Goal: Task Accomplishment & Management: Use online tool/utility

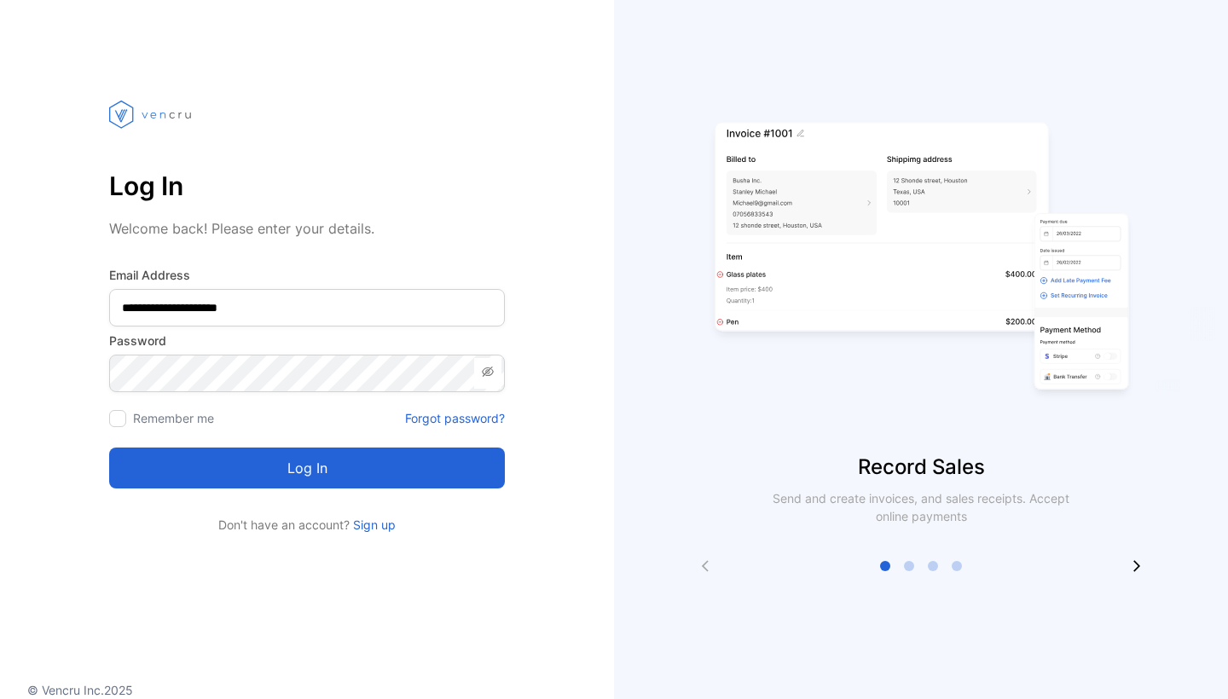
click at [235, 484] on button "Log in" at bounding box center [307, 468] width 396 height 41
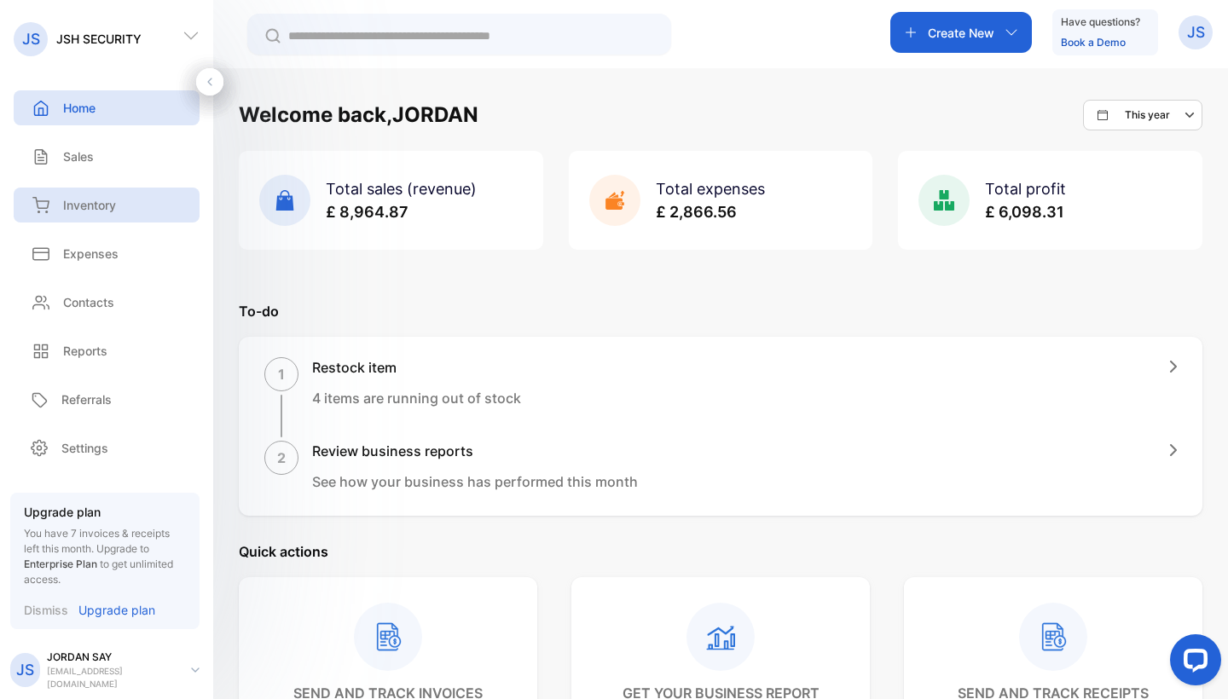
click at [116, 204] on p "Inventory" at bounding box center [89, 205] width 53 height 18
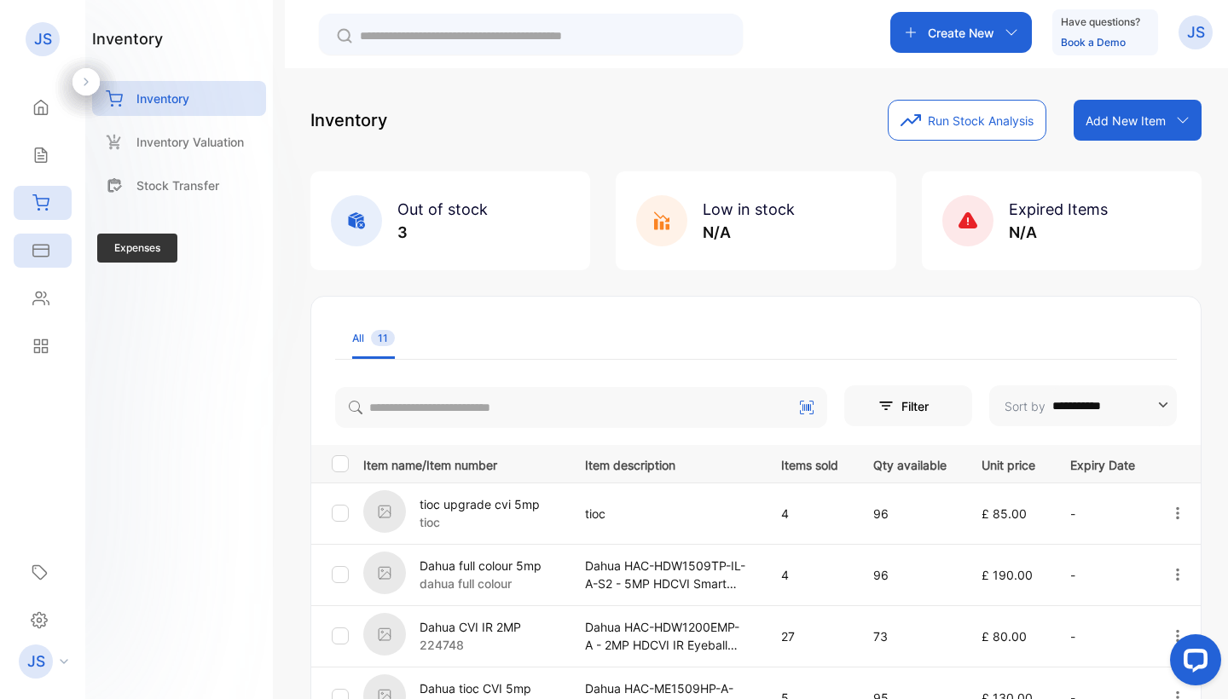
click at [42, 265] on div "Expenses" at bounding box center [43, 251] width 58 height 34
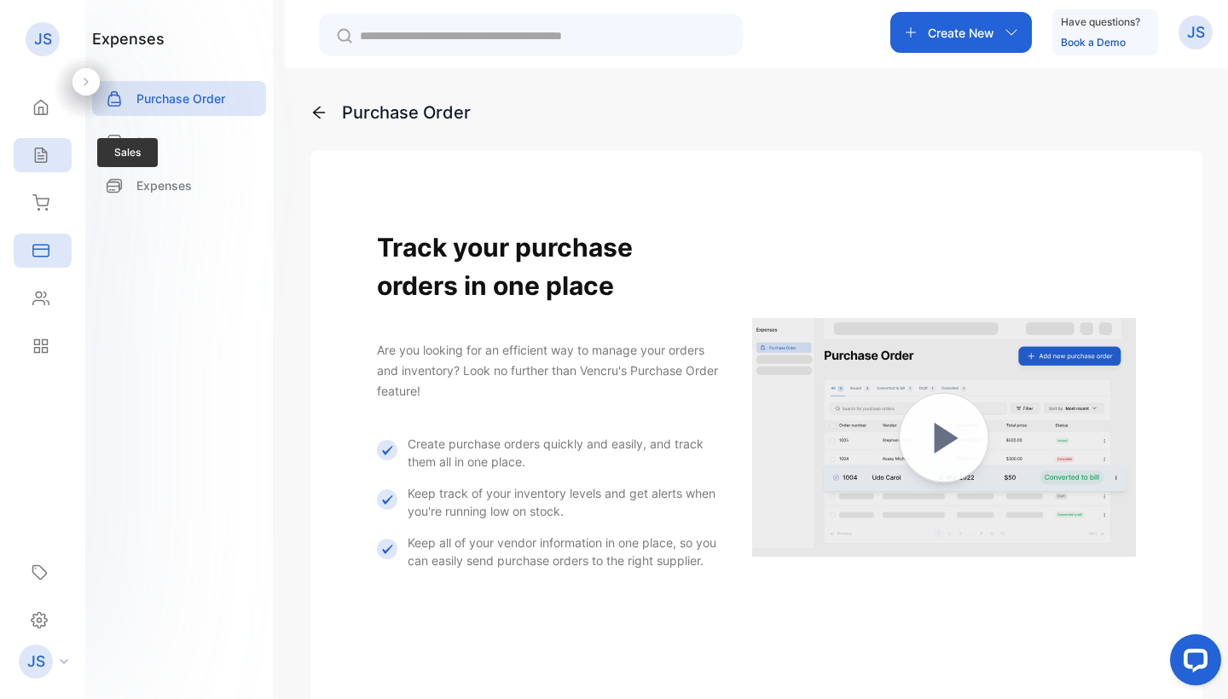
click at [39, 143] on div "Sales" at bounding box center [43, 155] width 58 height 34
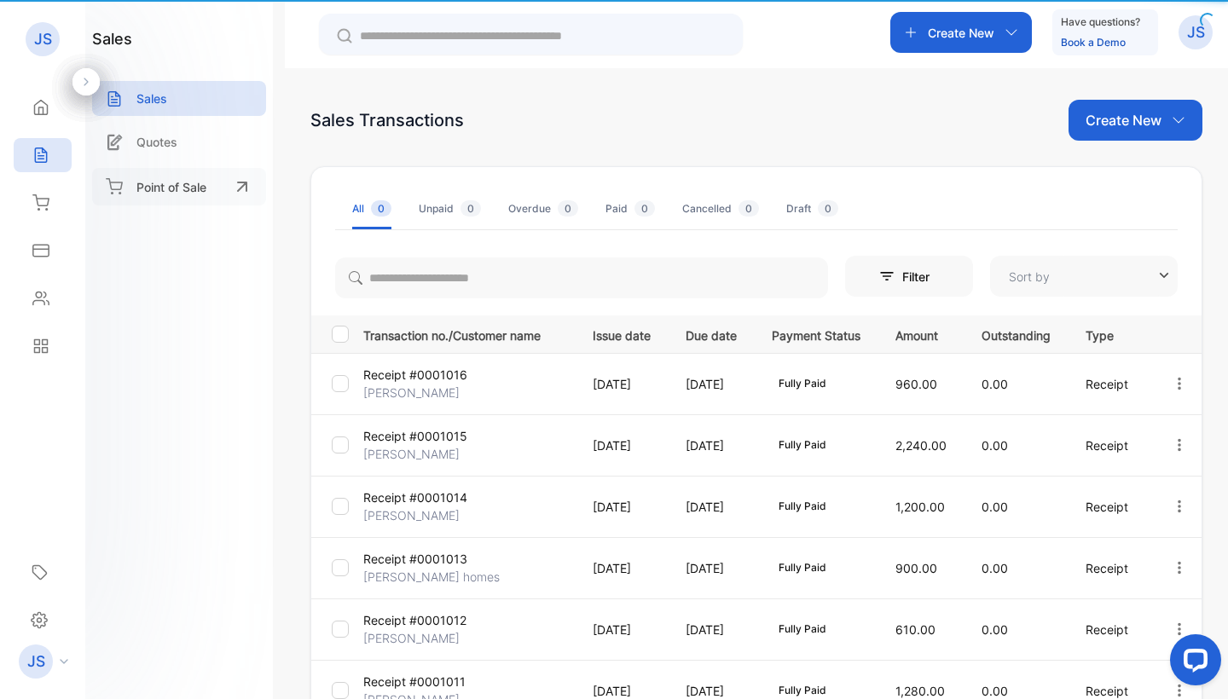
type input "**********"
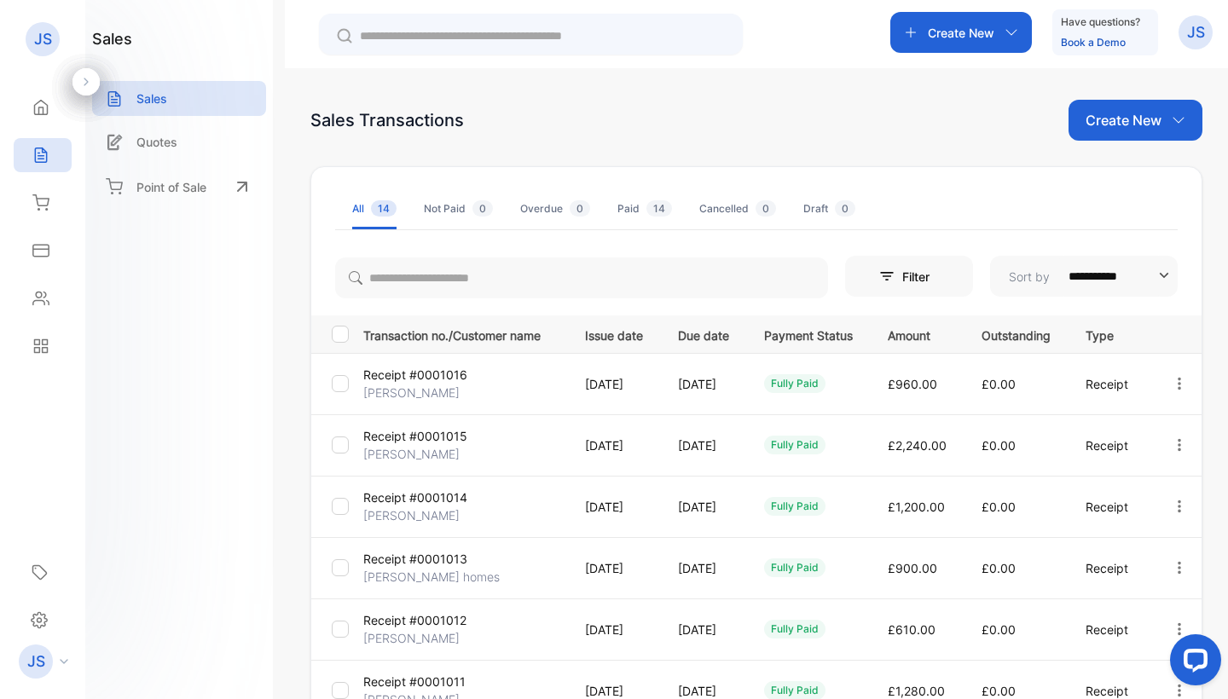
click at [420, 383] on p "Receipt #0001016" at bounding box center [415, 375] width 104 height 18
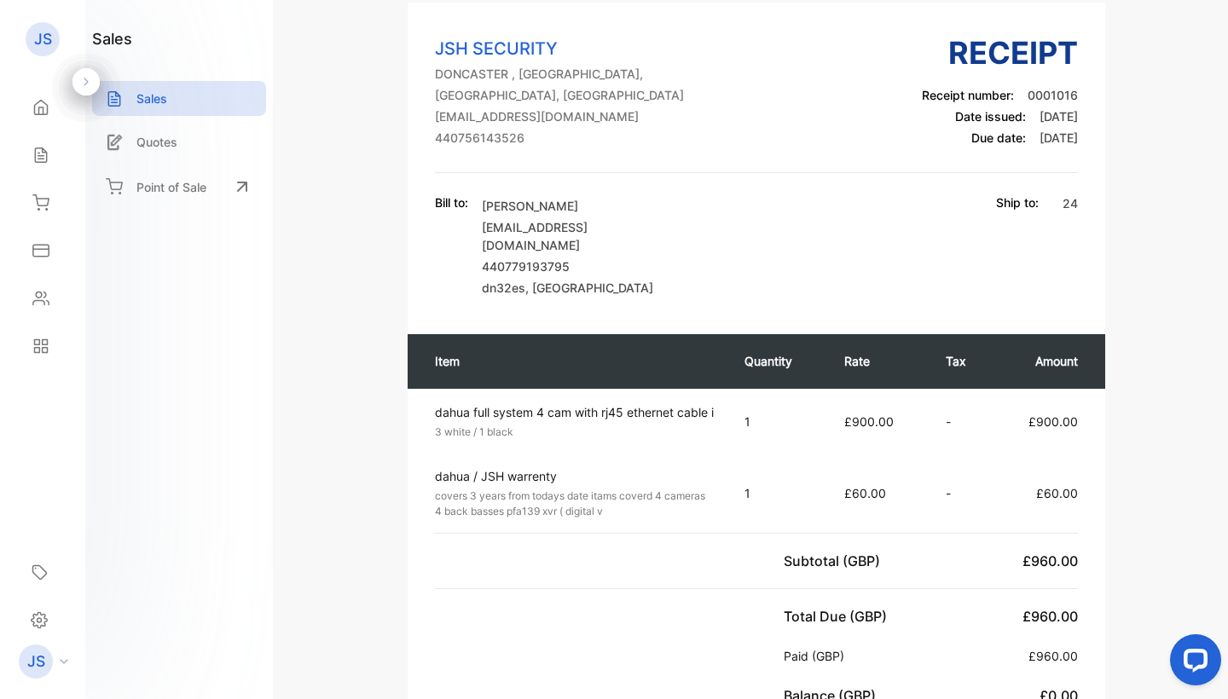
scroll to position [103, 0]
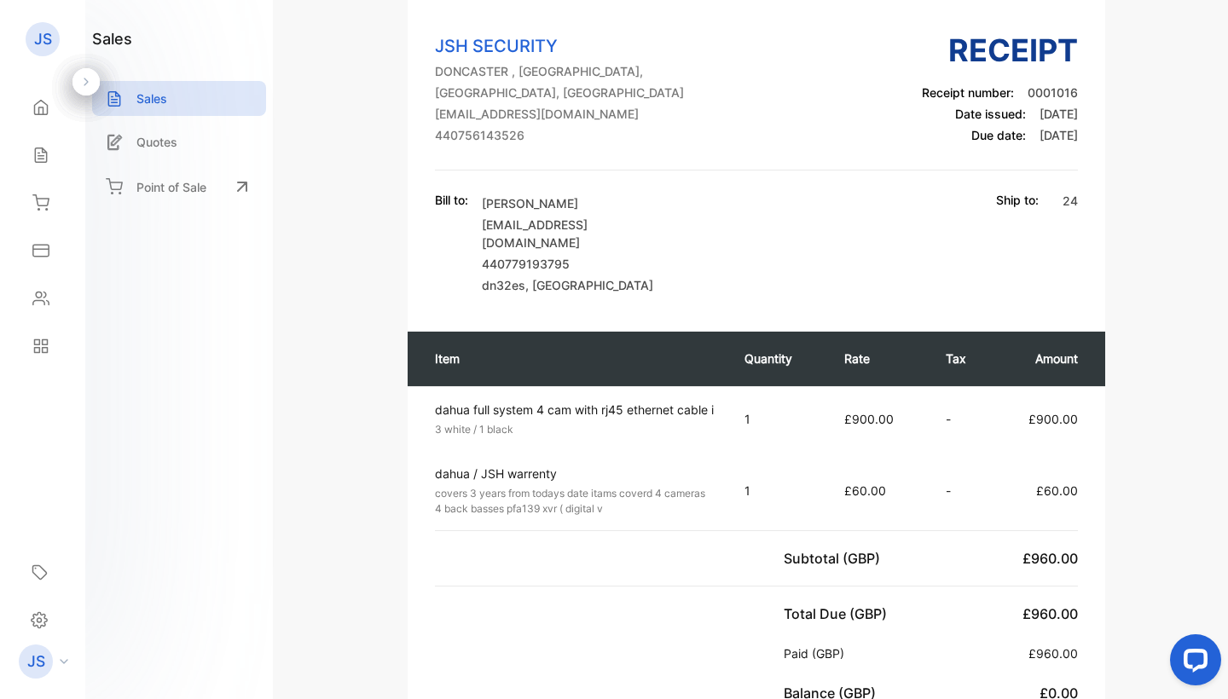
click at [553, 229] on p "[EMAIL_ADDRESS][DOMAIN_NAME]" at bounding box center [580, 234] width 196 height 36
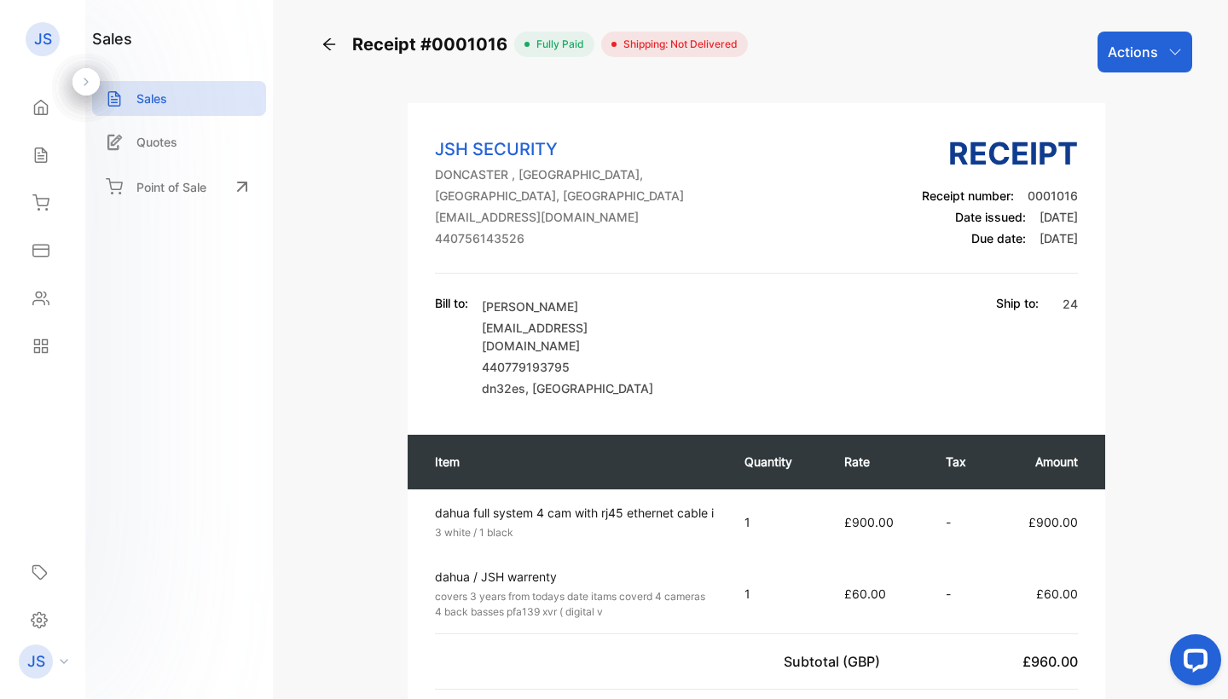
scroll to position [0, 0]
click at [1149, 50] on p "Actions" at bounding box center [1132, 52] width 50 height 20
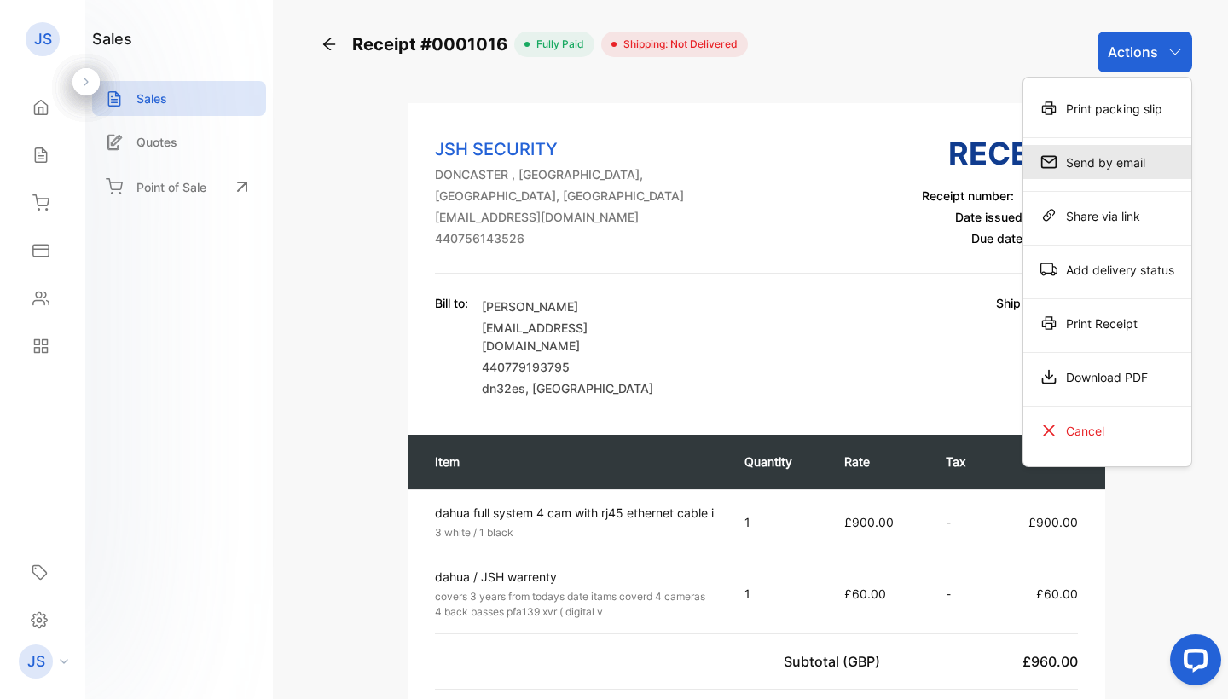
click at [1124, 163] on div "Send by email" at bounding box center [1107, 162] width 168 height 34
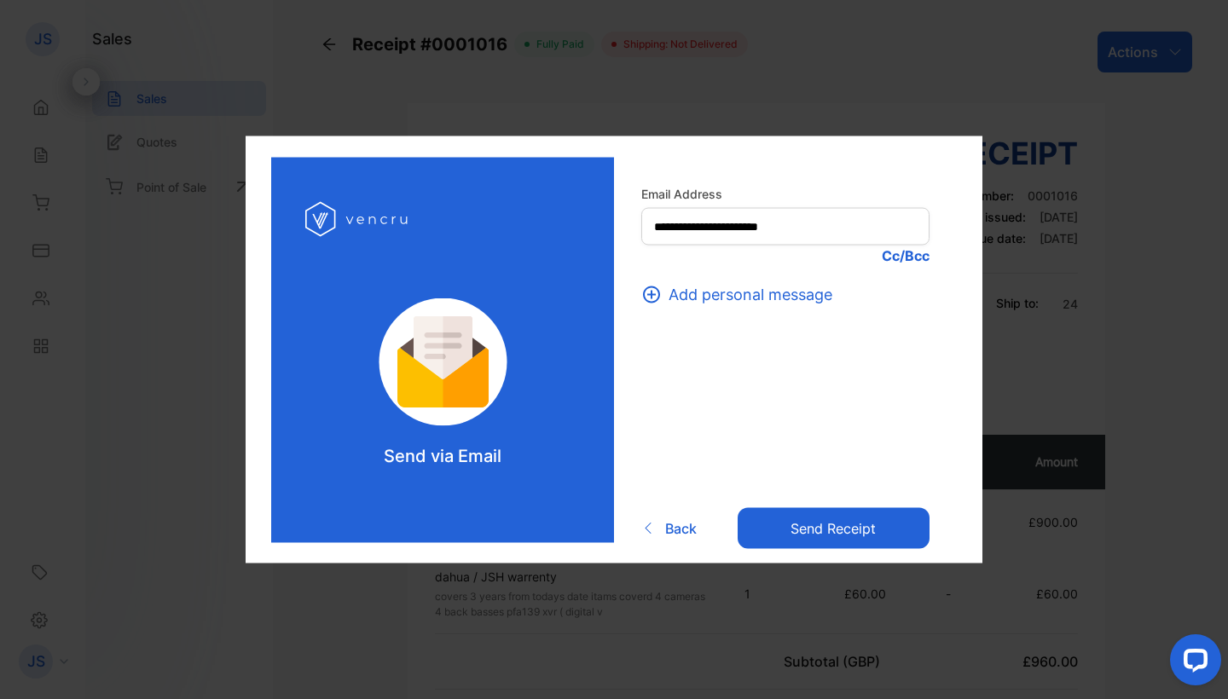
click at [797, 525] on button "Send receipt" at bounding box center [833, 527] width 192 height 41
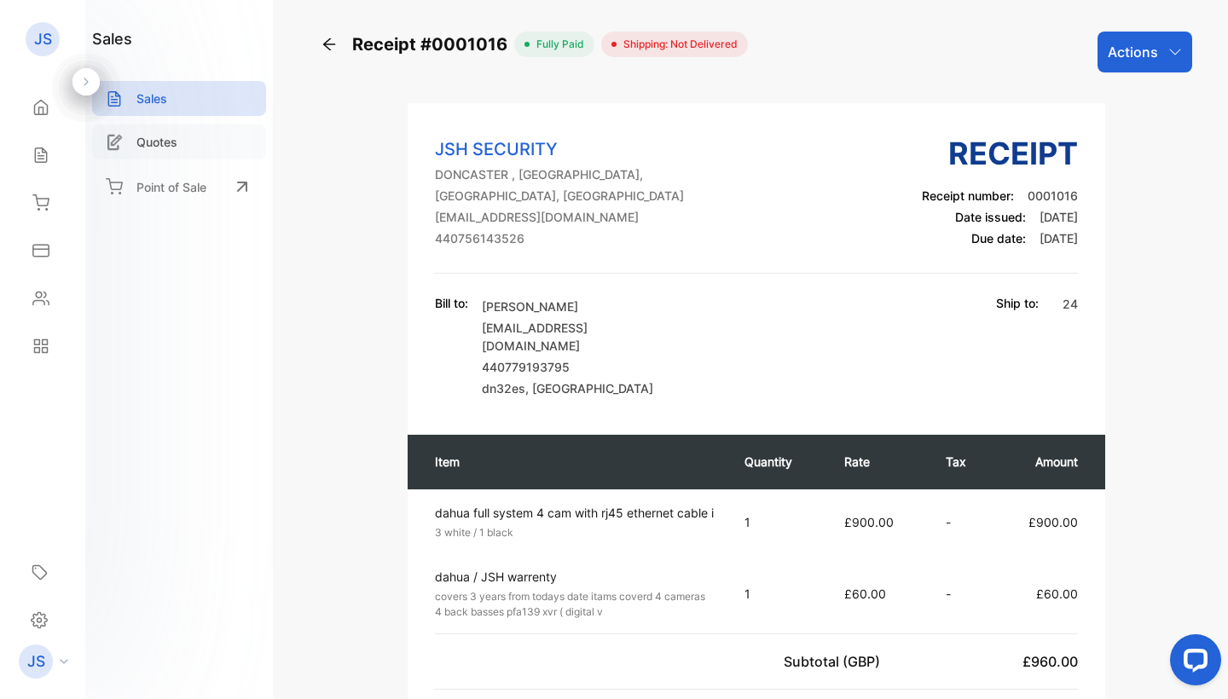
click at [159, 136] on p "Quotes" at bounding box center [156, 142] width 41 height 18
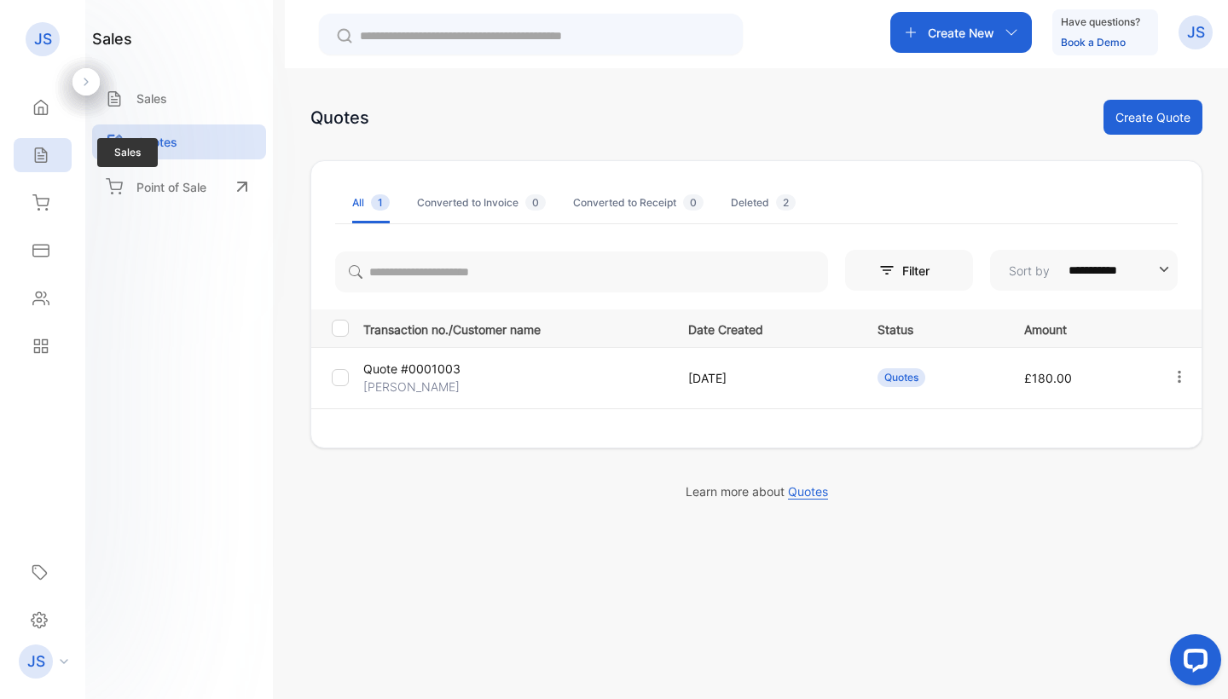
click at [41, 155] on icon at bounding box center [40, 155] width 17 height 17
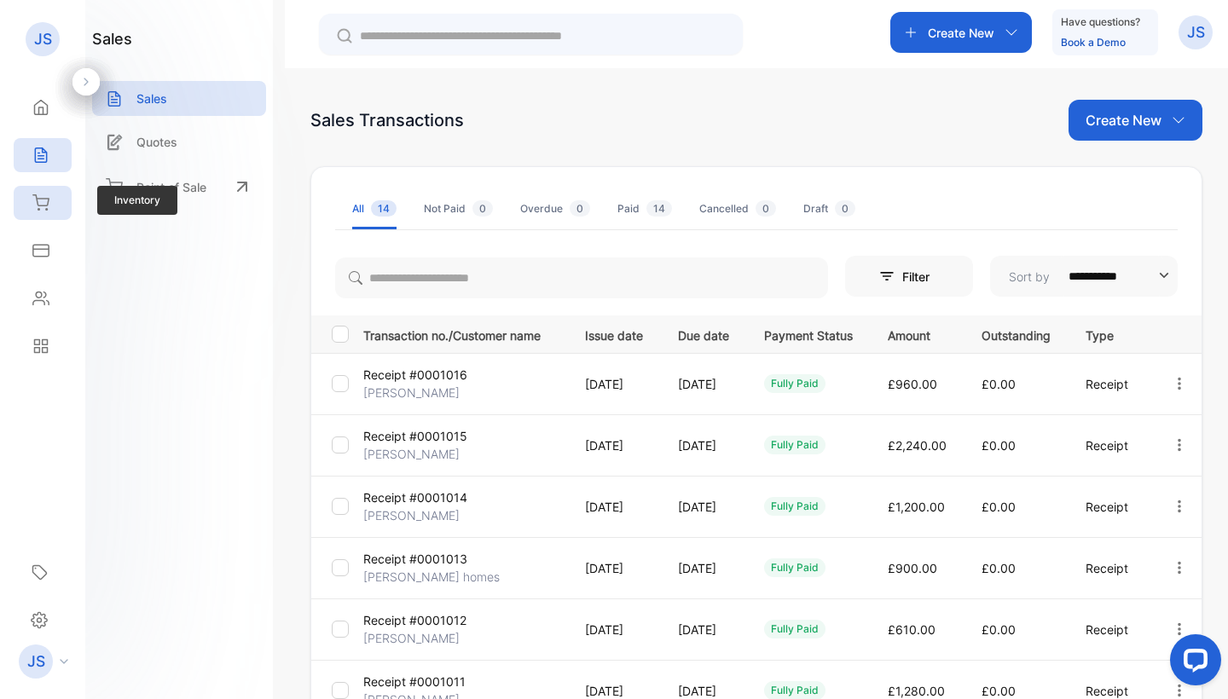
click at [49, 215] on div "Inventory" at bounding box center [43, 203] width 58 height 34
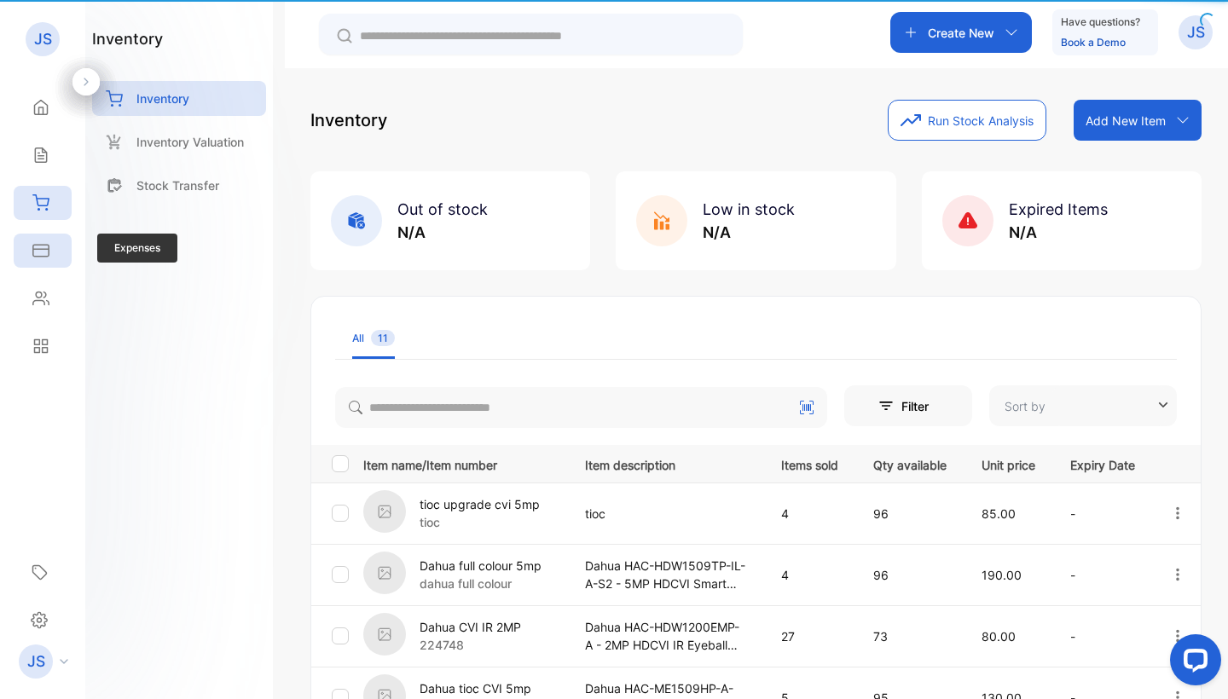
type input "**********"
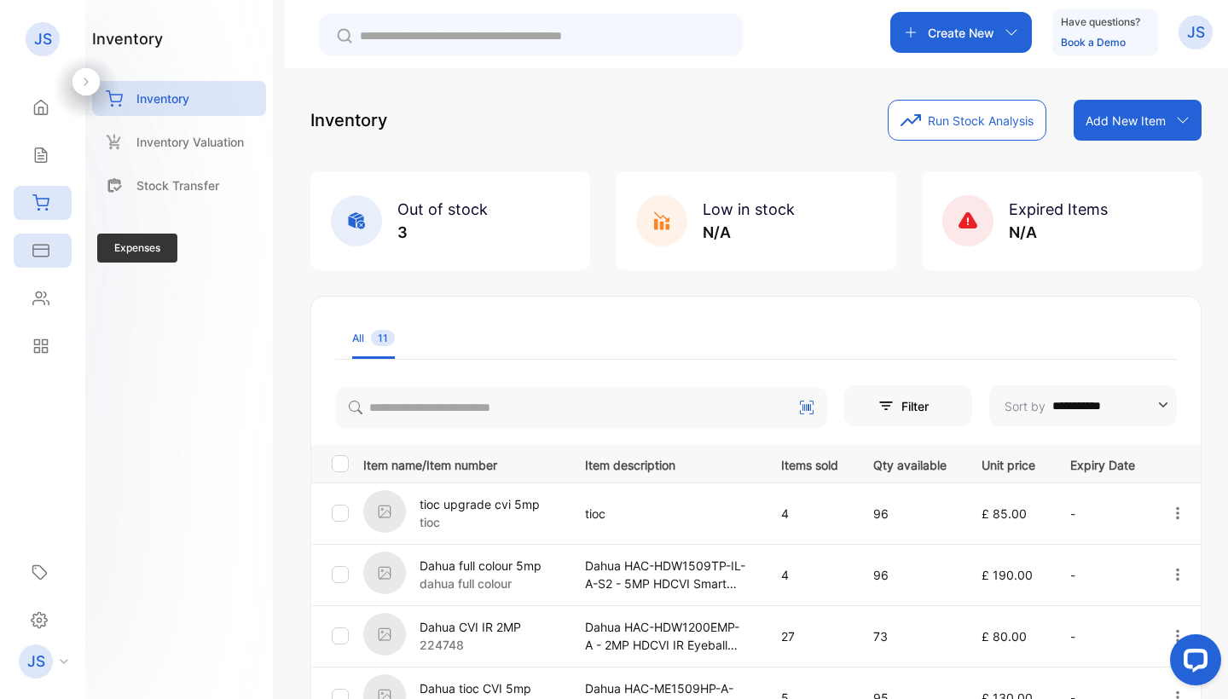
click at [52, 261] on div "Expenses" at bounding box center [43, 251] width 58 height 34
